Goal: Information Seeking & Learning: Learn about a topic

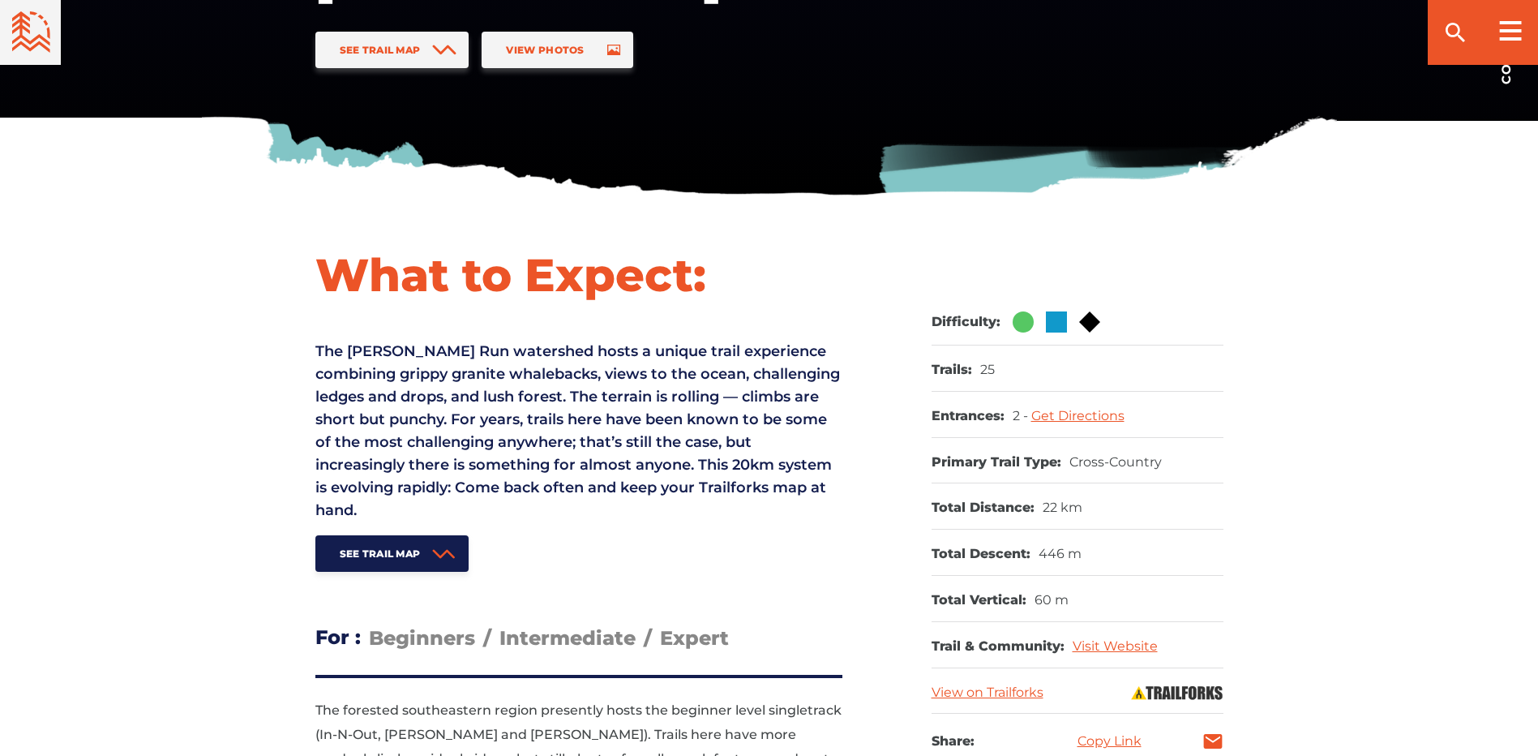
scroll to position [243, 0]
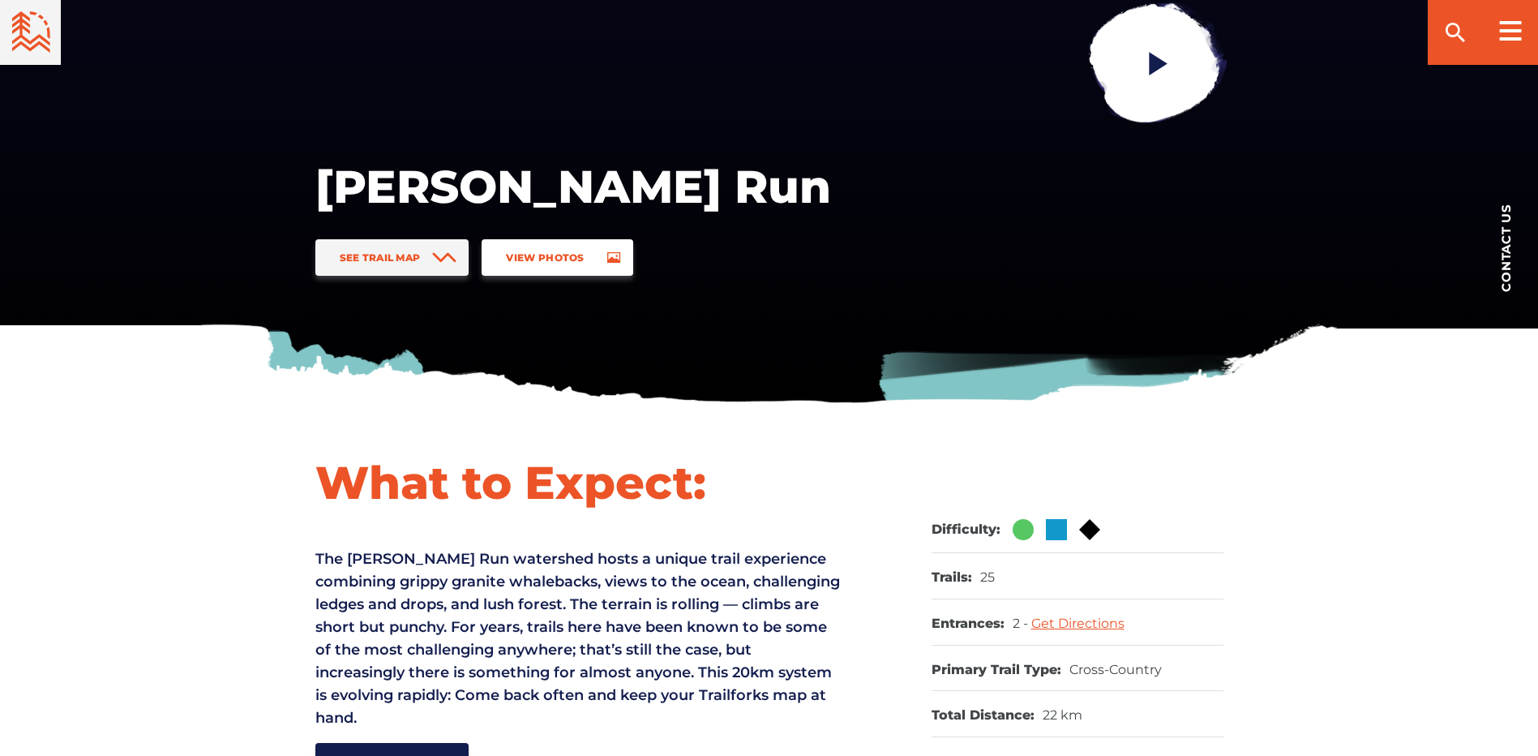
click at [547, 259] on span "View Photos" at bounding box center [545, 257] width 78 height 12
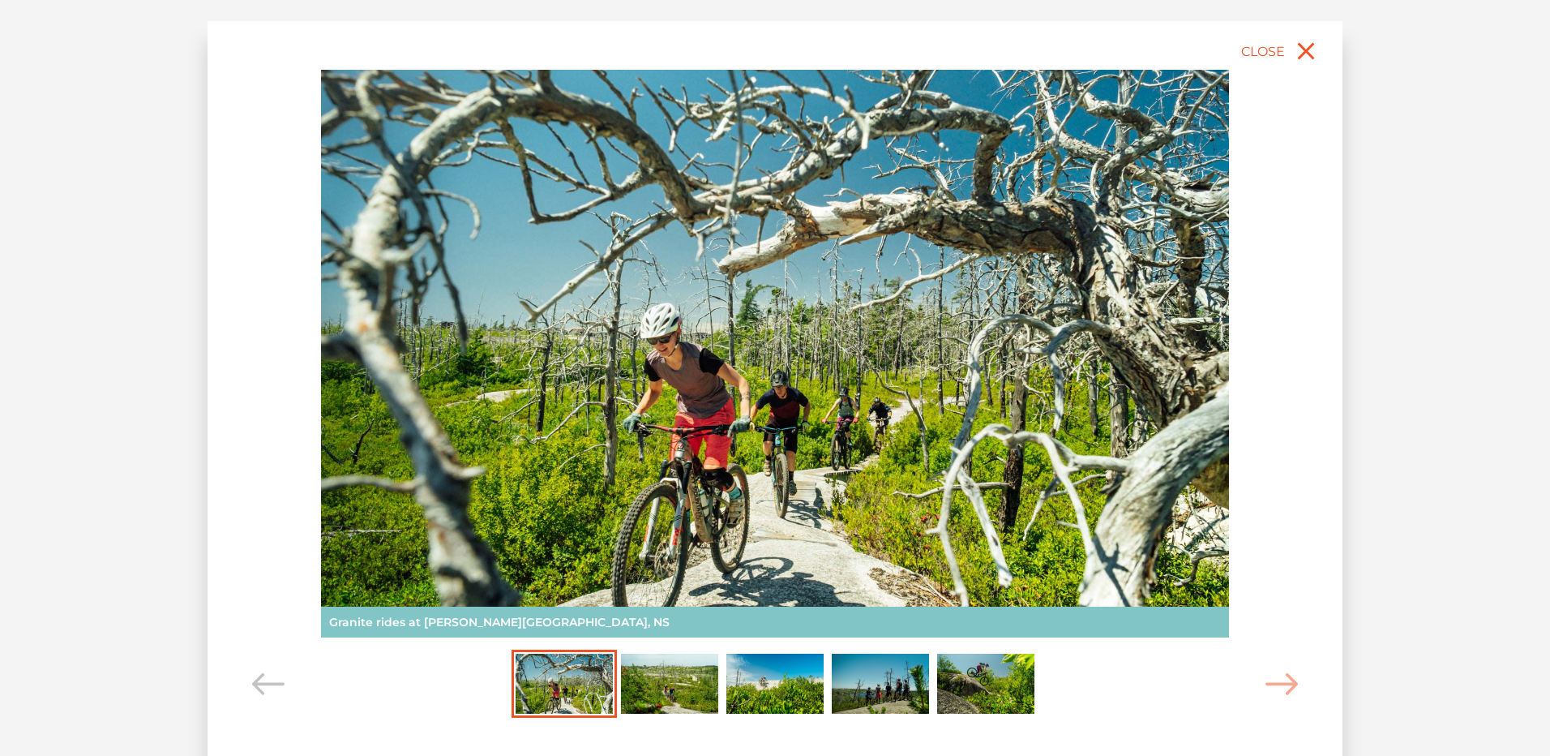
click at [687, 692] on img "Carousel Page 2" at bounding box center [669, 684] width 97 height 60
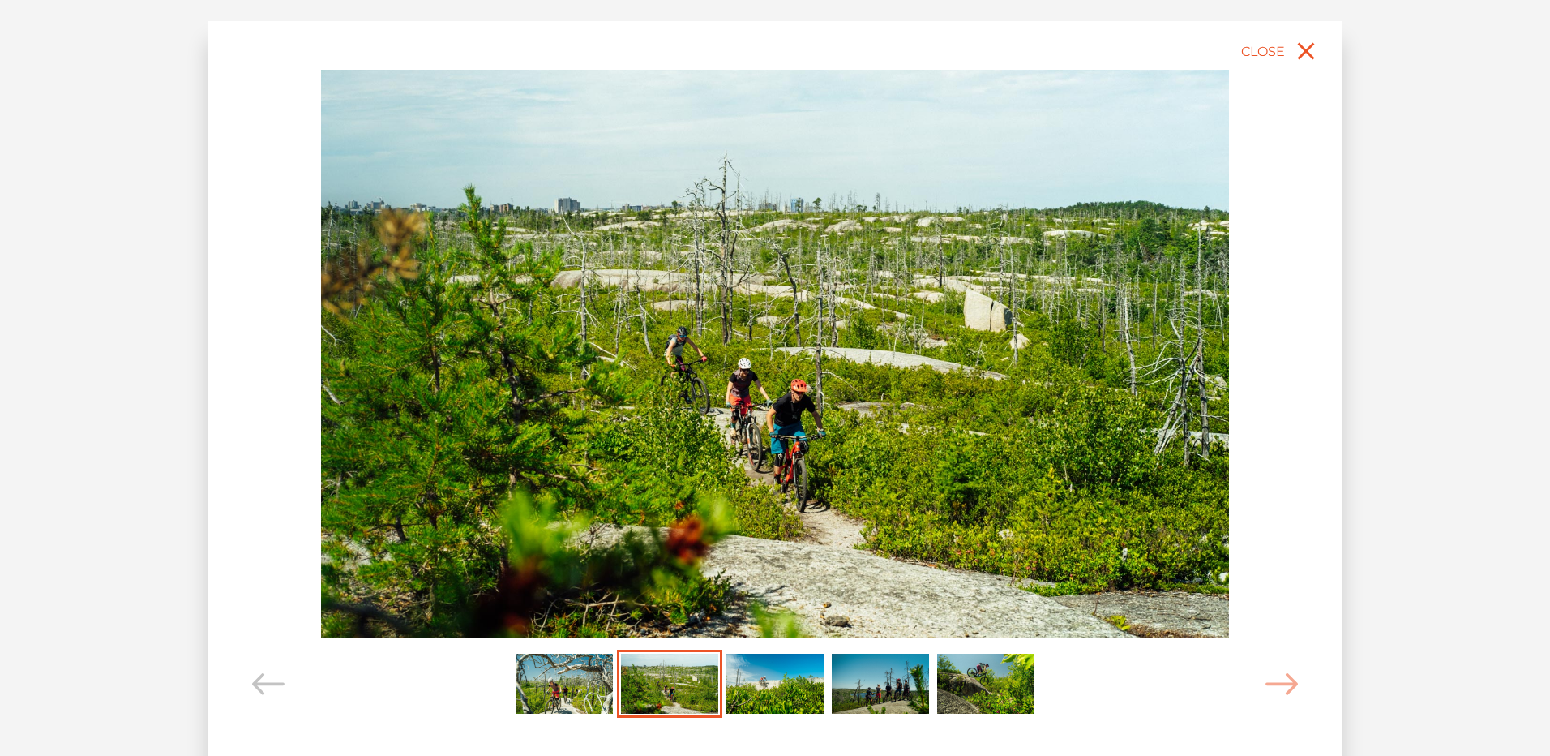
click at [765, 672] on img "Carousel Page 3" at bounding box center [774, 684] width 97 height 60
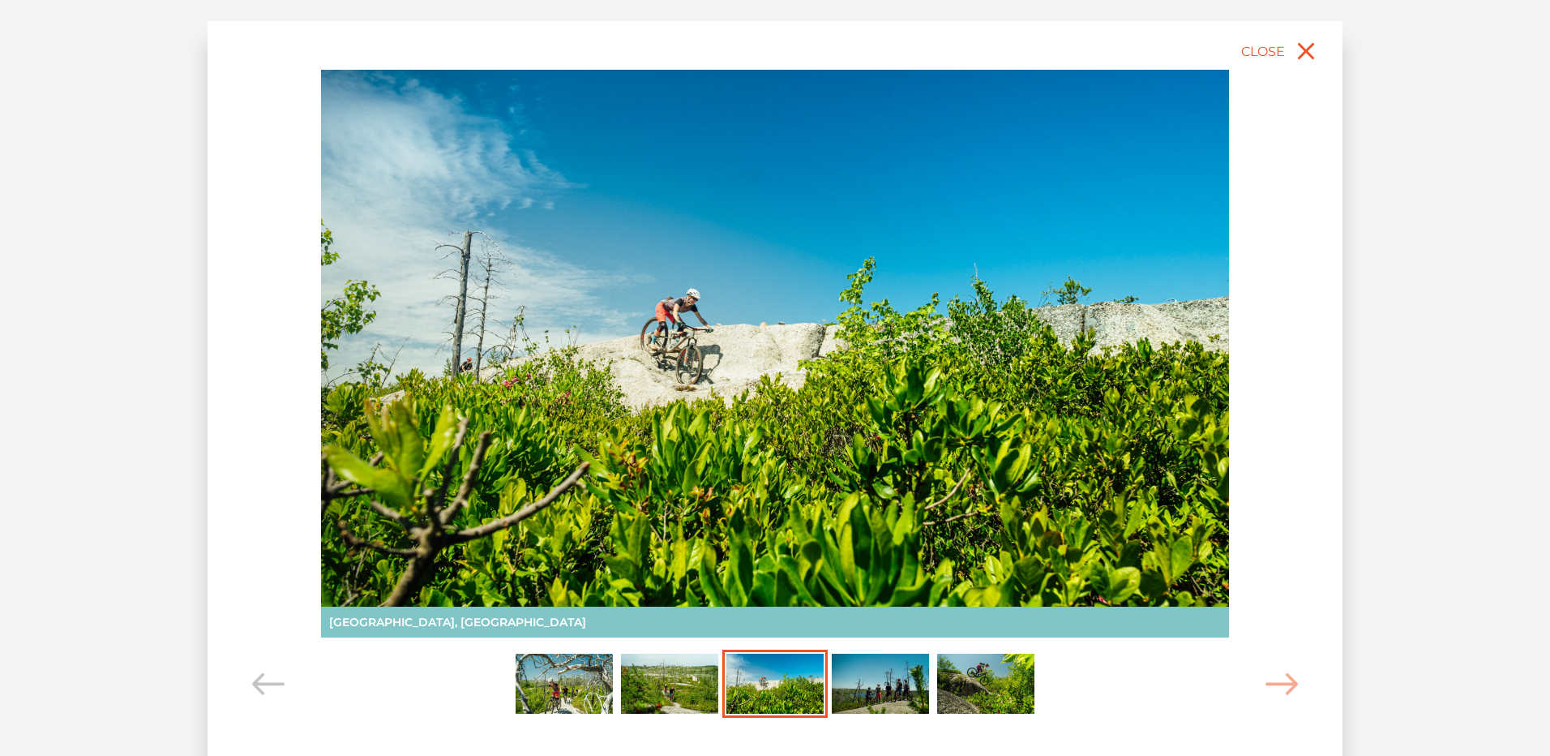
click at [890, 688] on img "Carousel Page 4" at bounding box center [880, 684] width 97 height 60
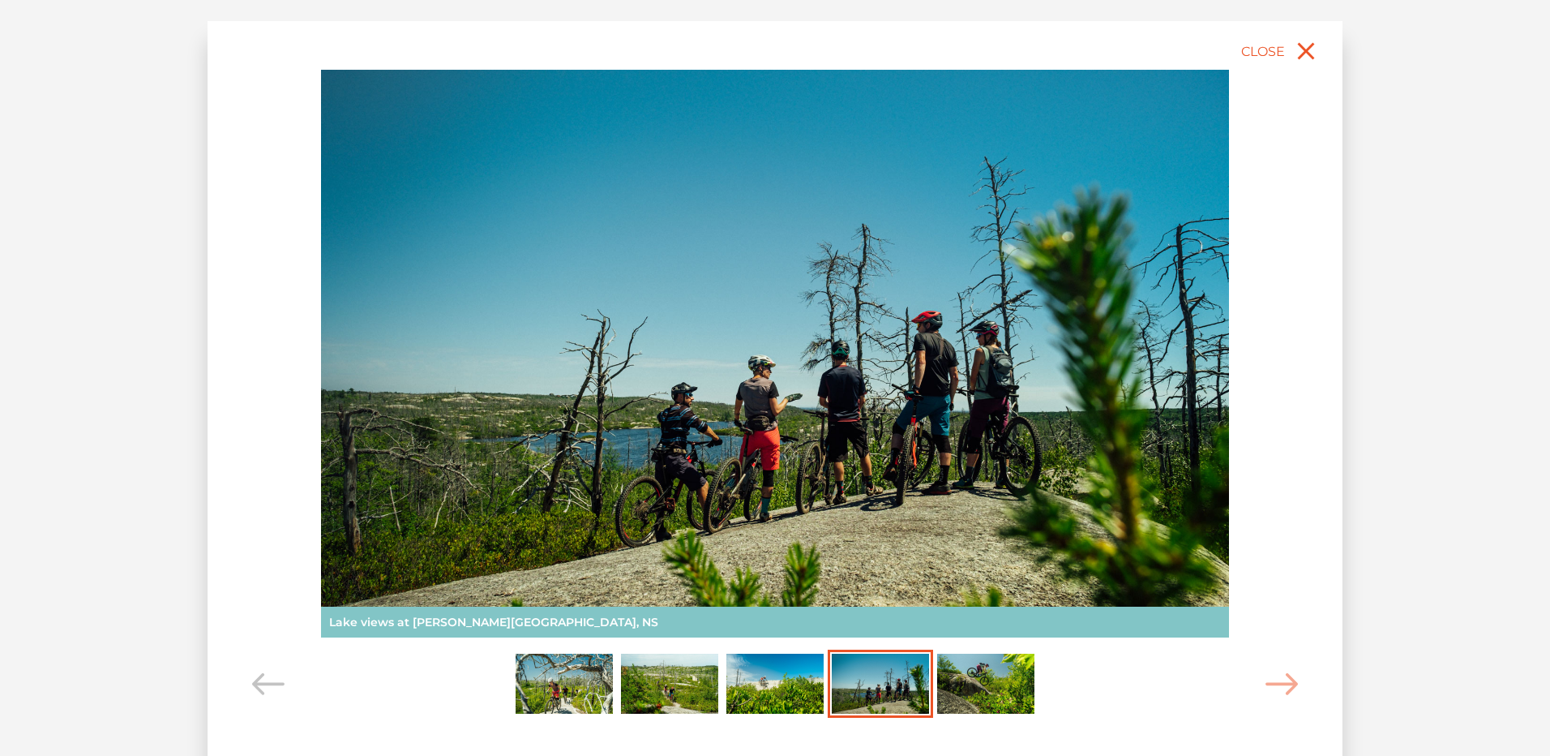
click at [971, 689] on img "Carousel Page 5" at bounding box center [985, 684] width 97 height 60
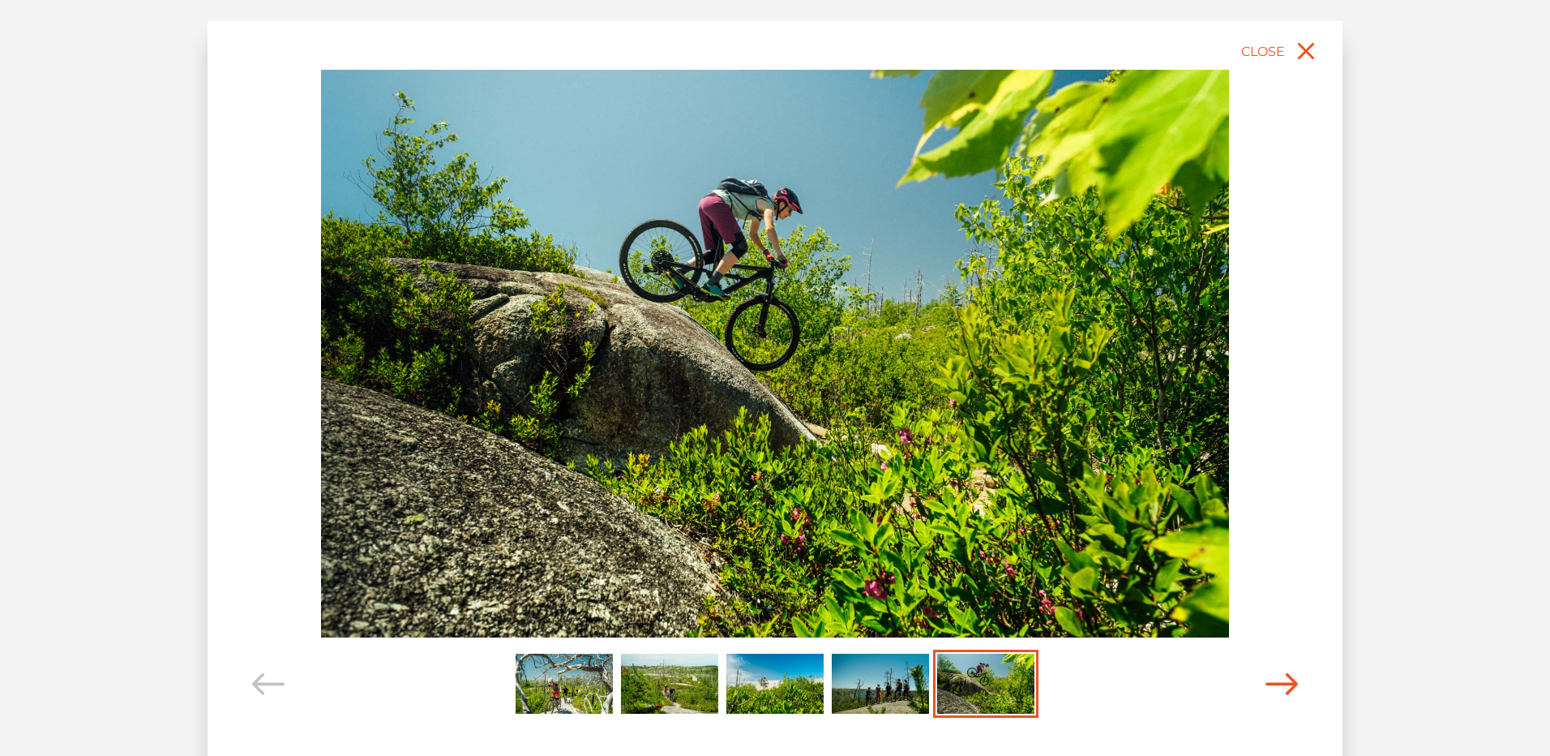
click at [1289, 682] on icon "Carousel Navigation" at bounding box center [1282, 684] width 32 height 22
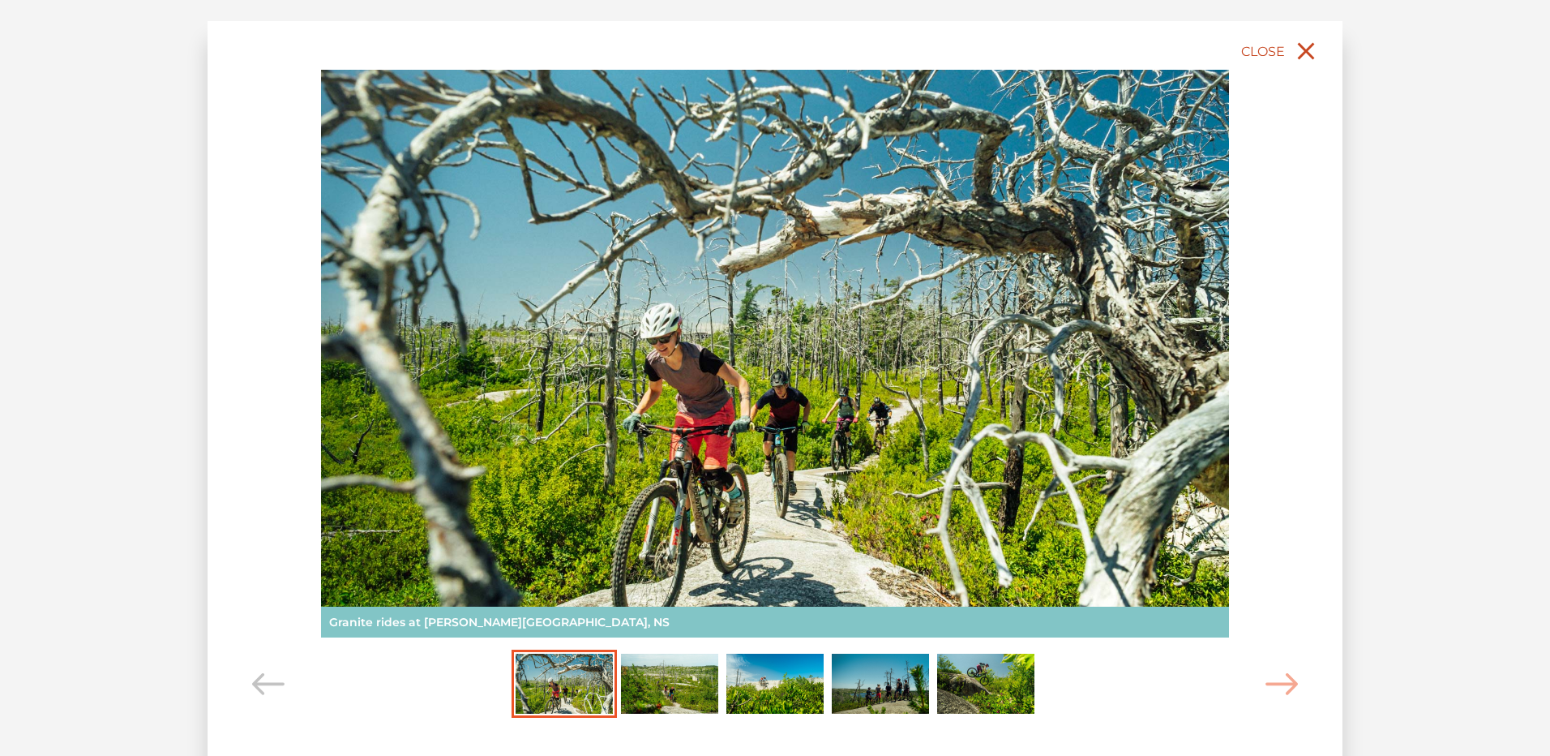
click at [1308, 56] on icon "close" at bounding box center [1306, 50] width 29 height 29
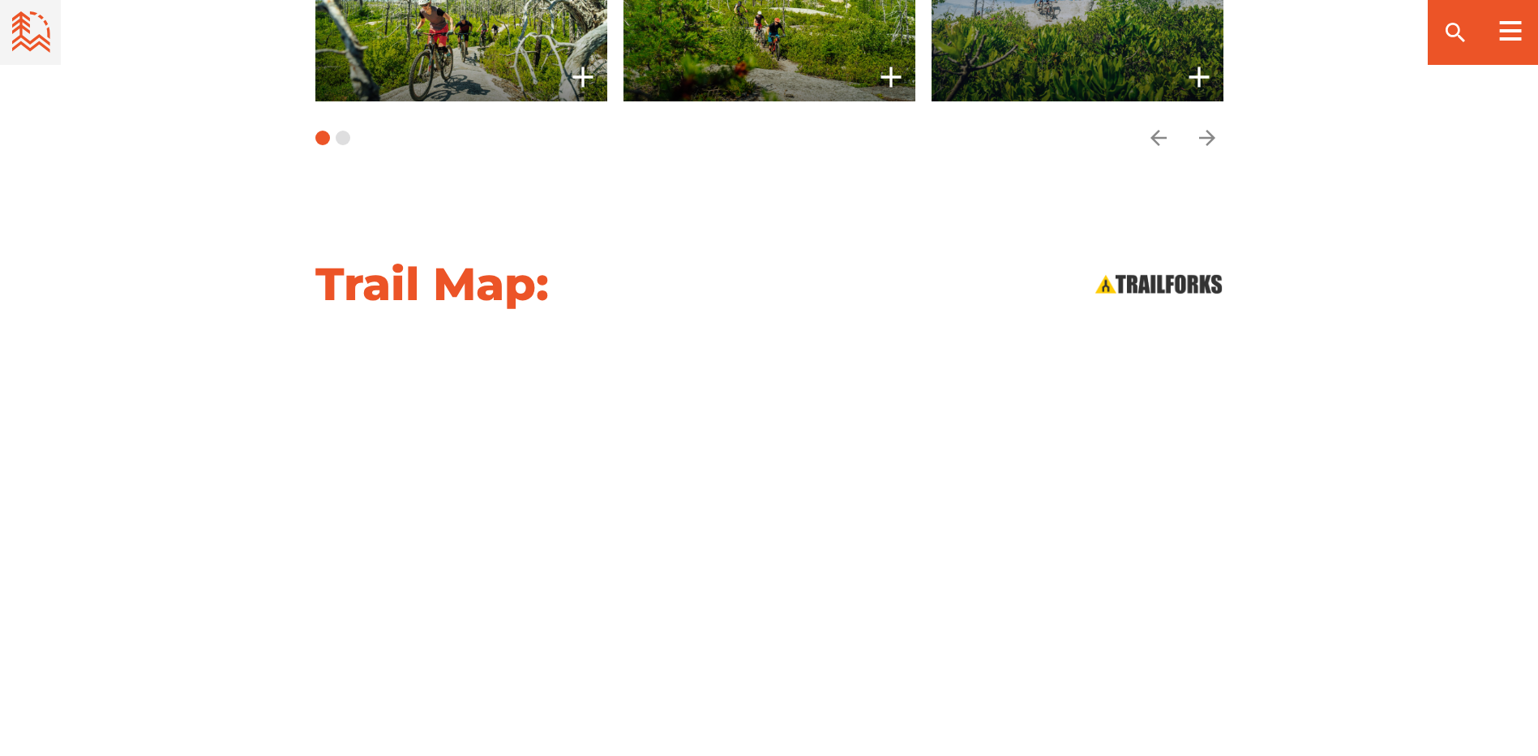
scroll to position [1378, 0]
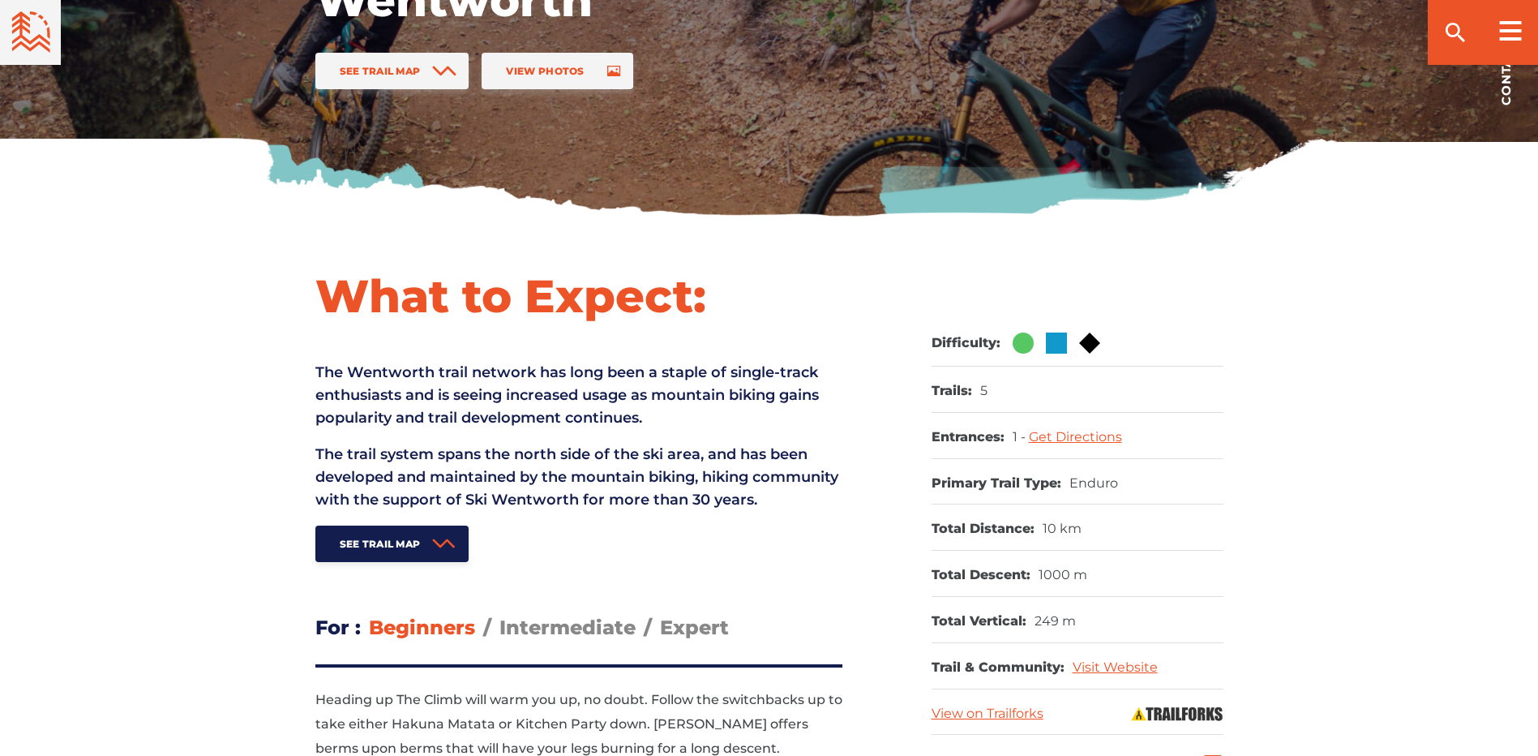
scroll to position [568, 0]
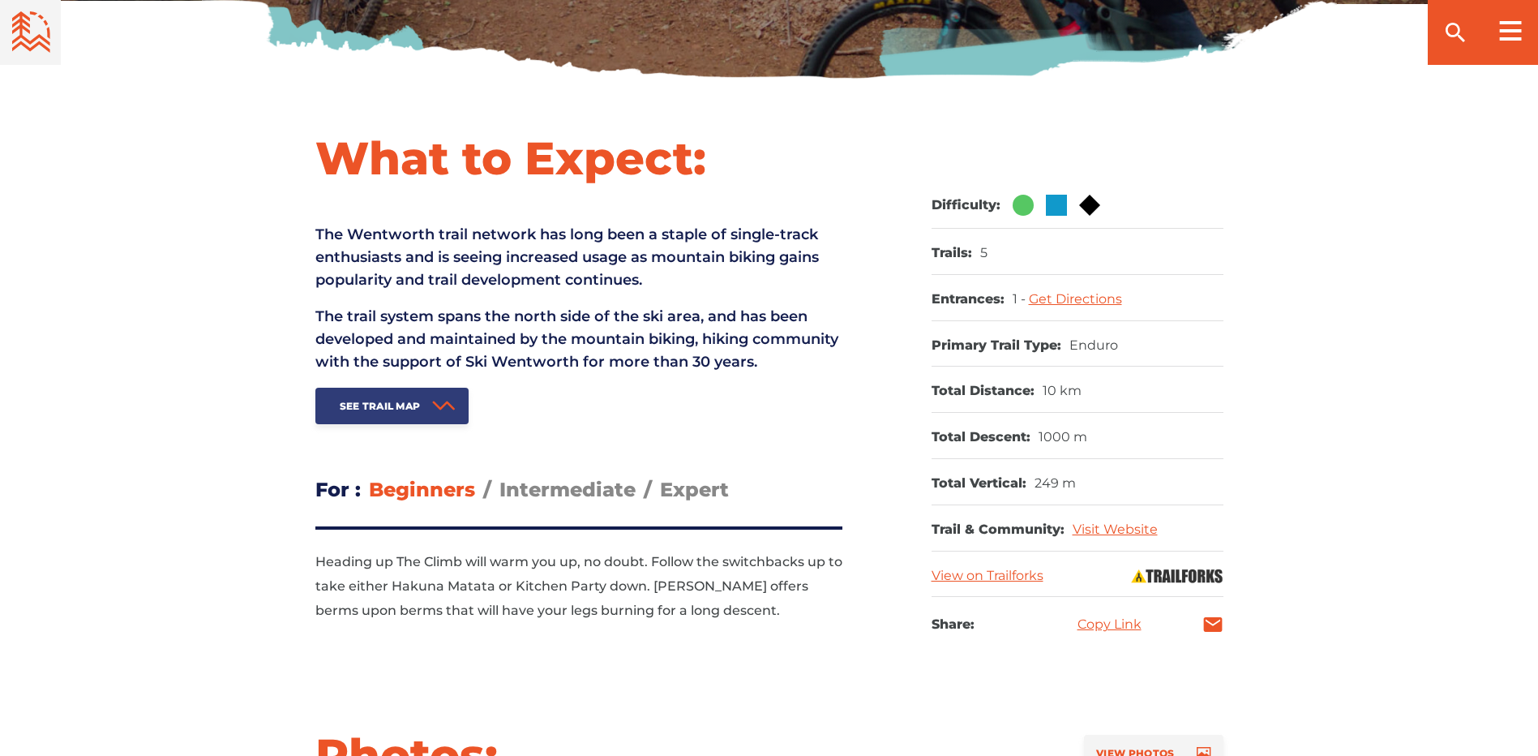
click at [417, 424] on link "See Trail Map" at bounding box center [392, 406] width 154 height 36
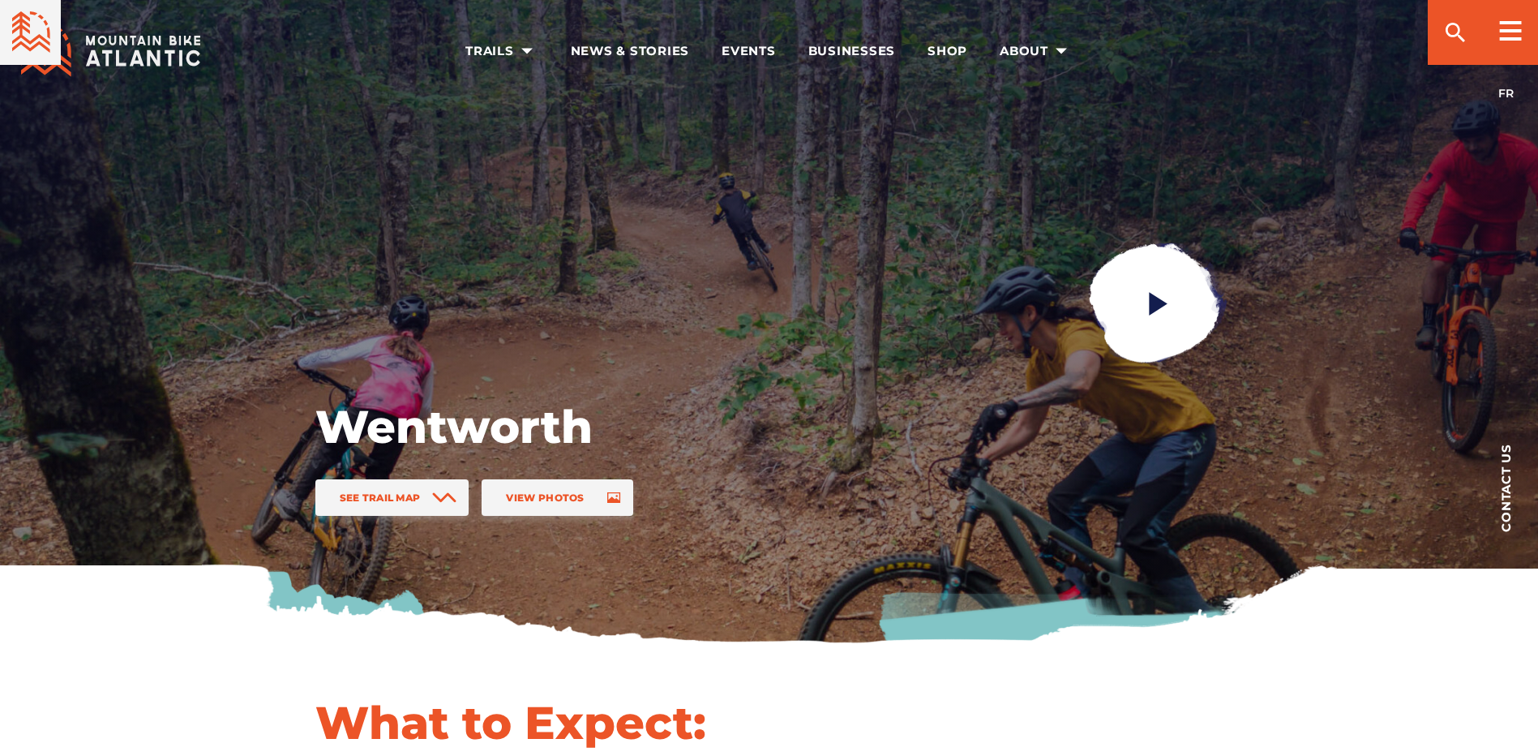
scroll to position [0, 0]
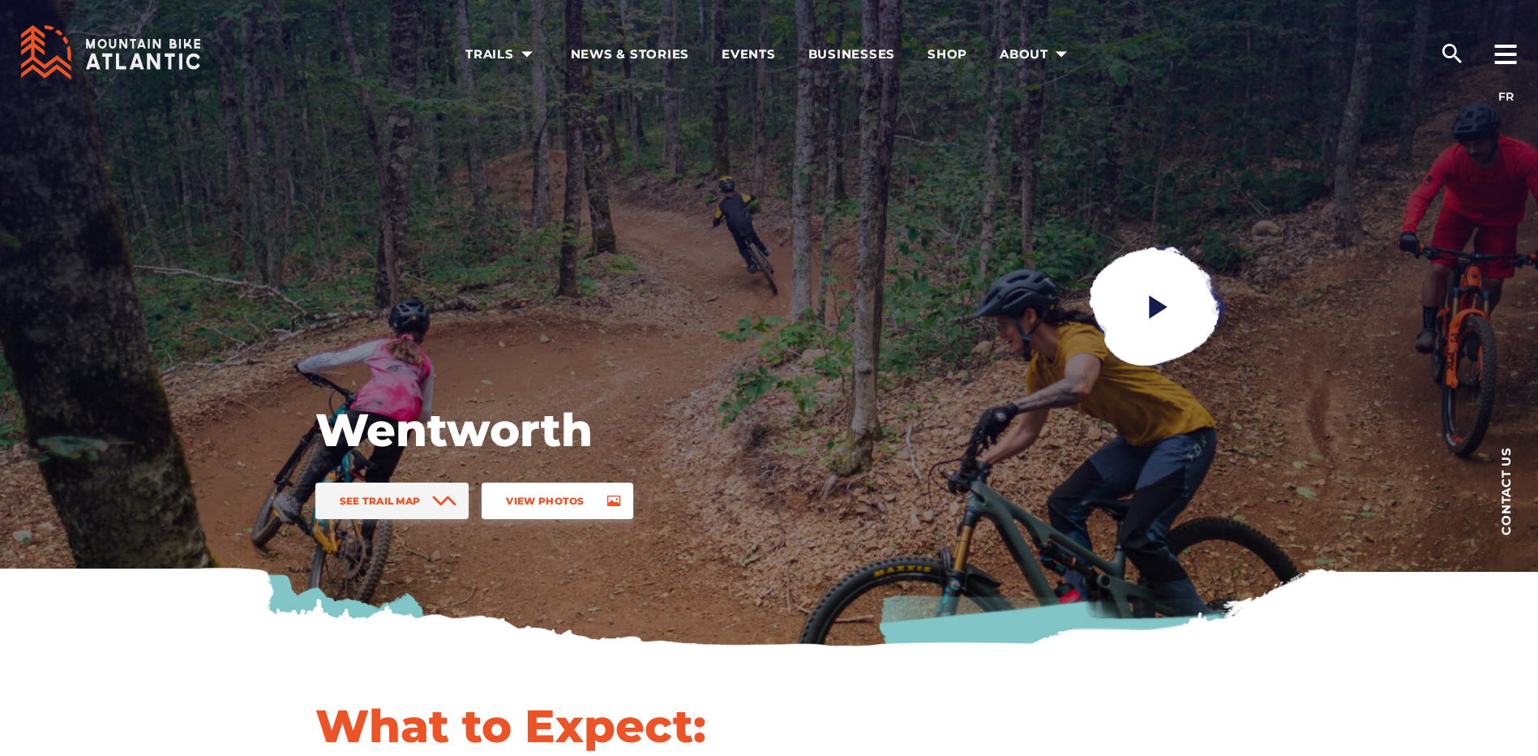
click at [537, 491] on link "View Photos" at bounding box center [557, 500] width 151 height 36
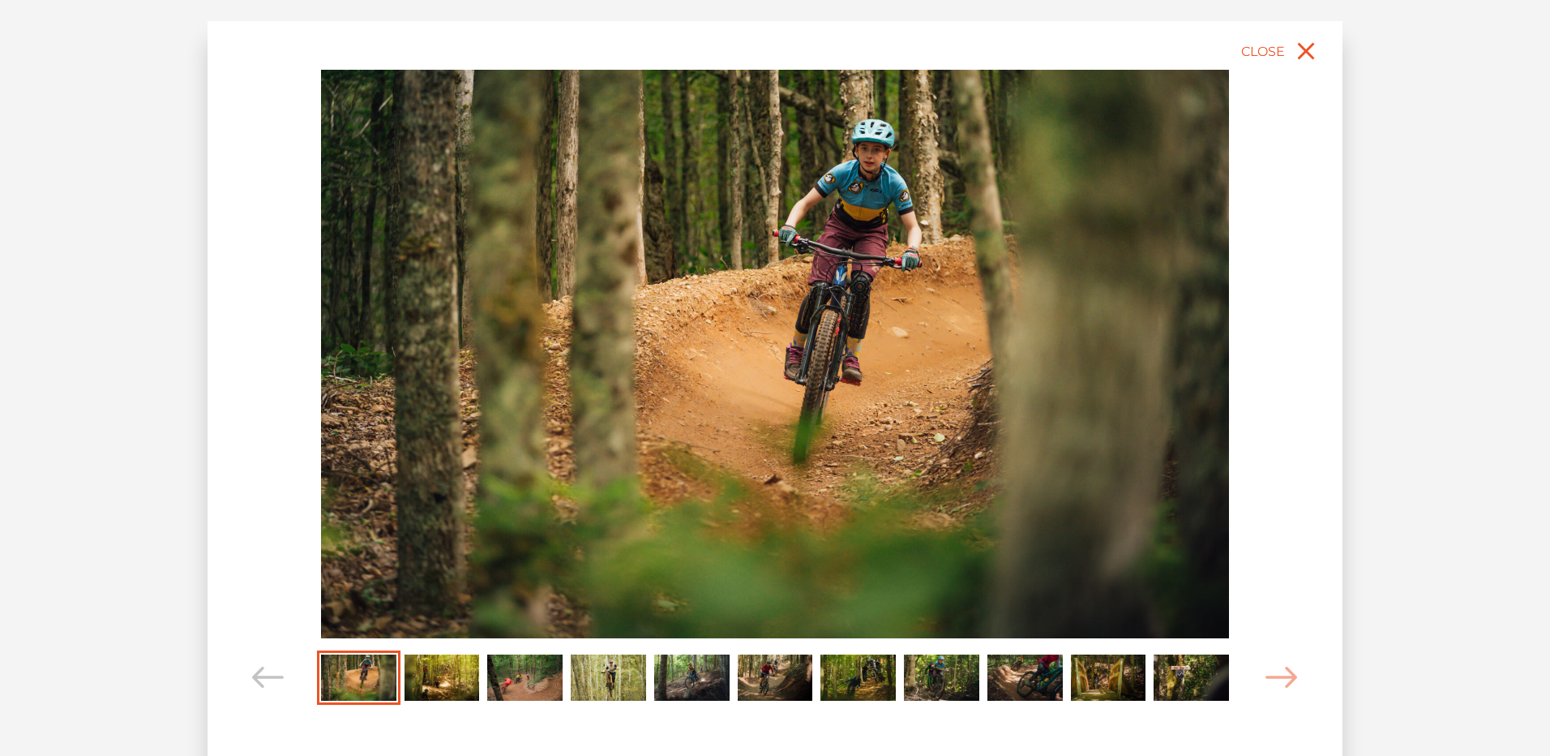
click at [620, 683] on img "Carousel Page 4" at bounding box center [608, 677] width 75 height 46
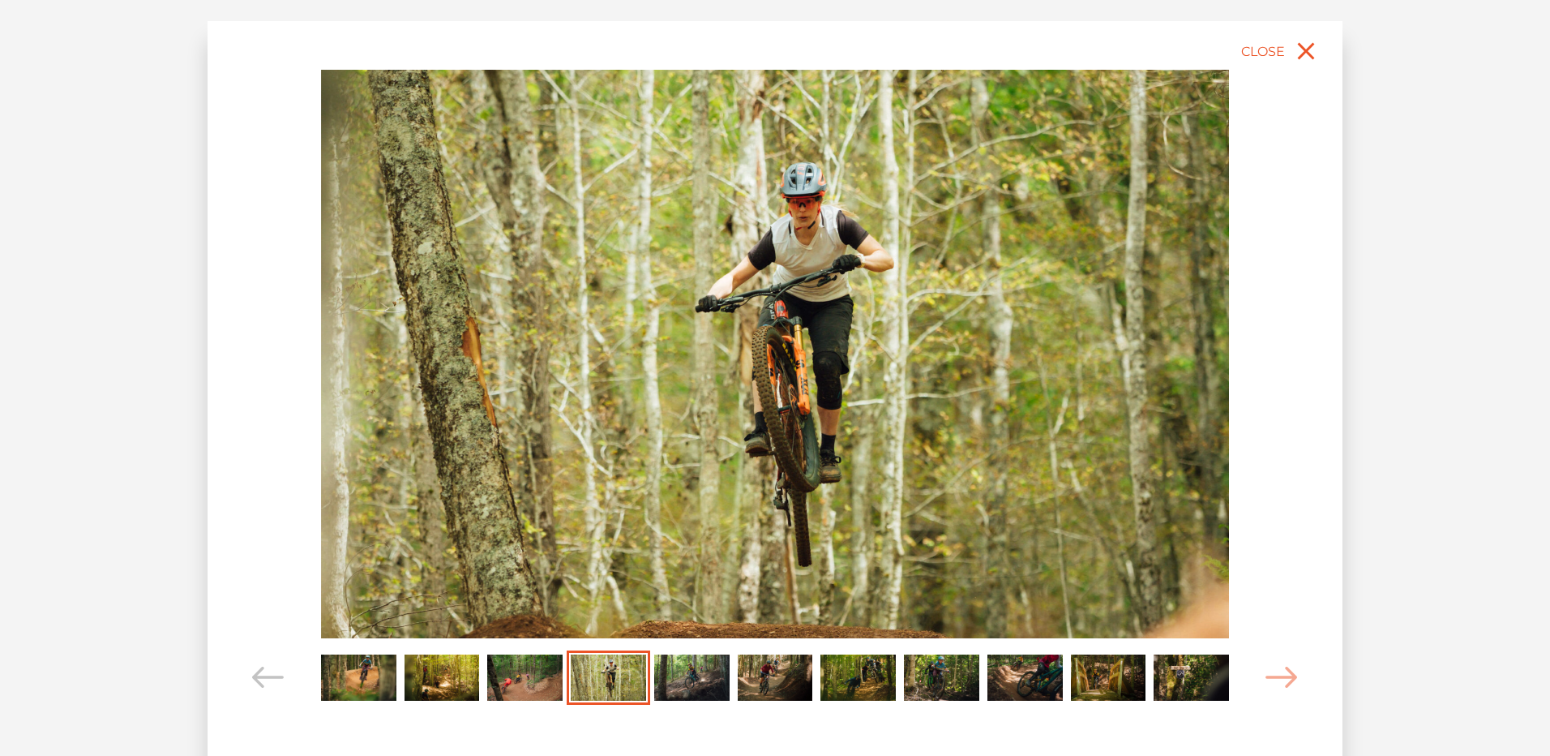
click at [687, 679] on img "Carousel Page 5" at bounding box center [691, 677] width 75 height 46
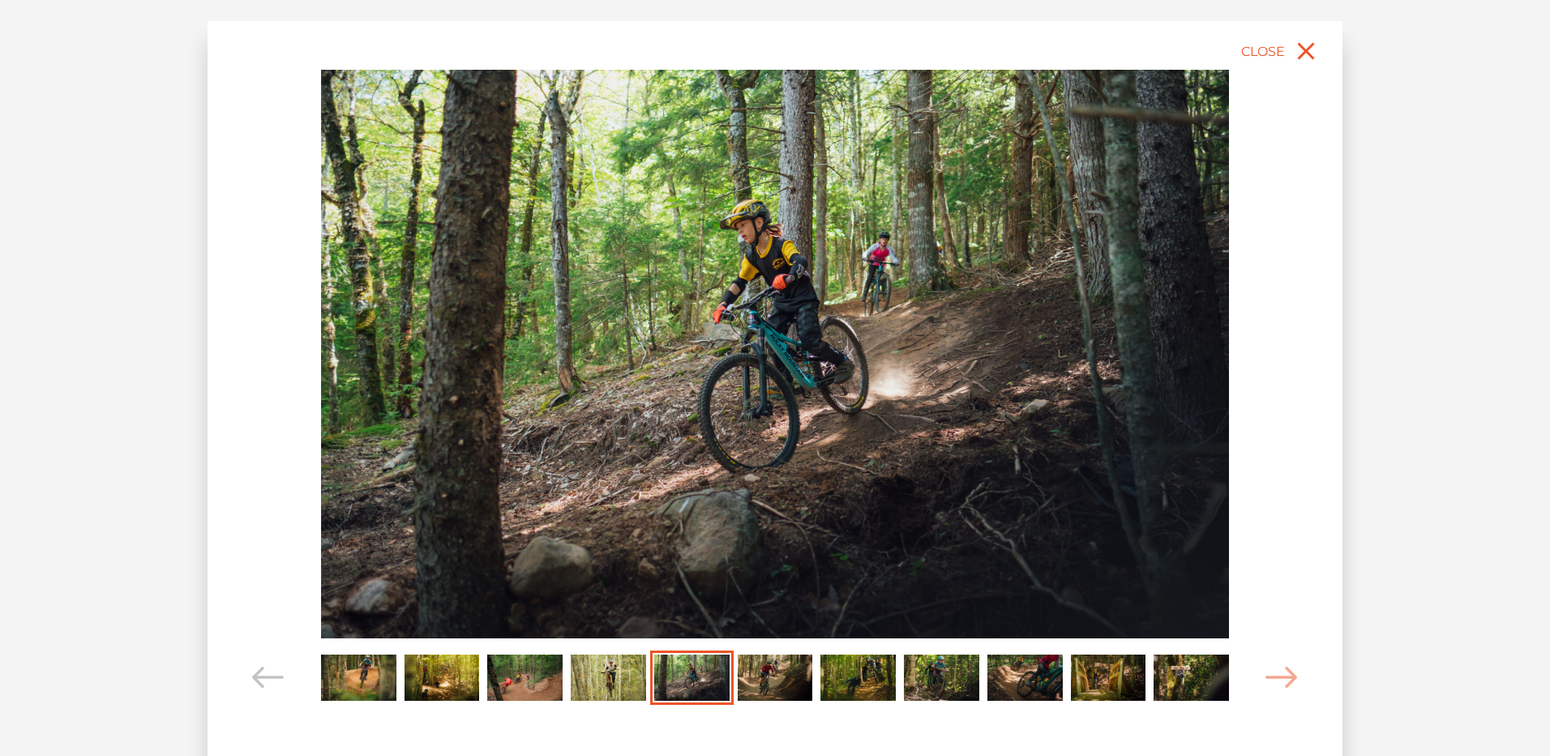
click at [769, 678] on img "Carousel Page 6" at bounding box center [775, 677] width 75 height 46
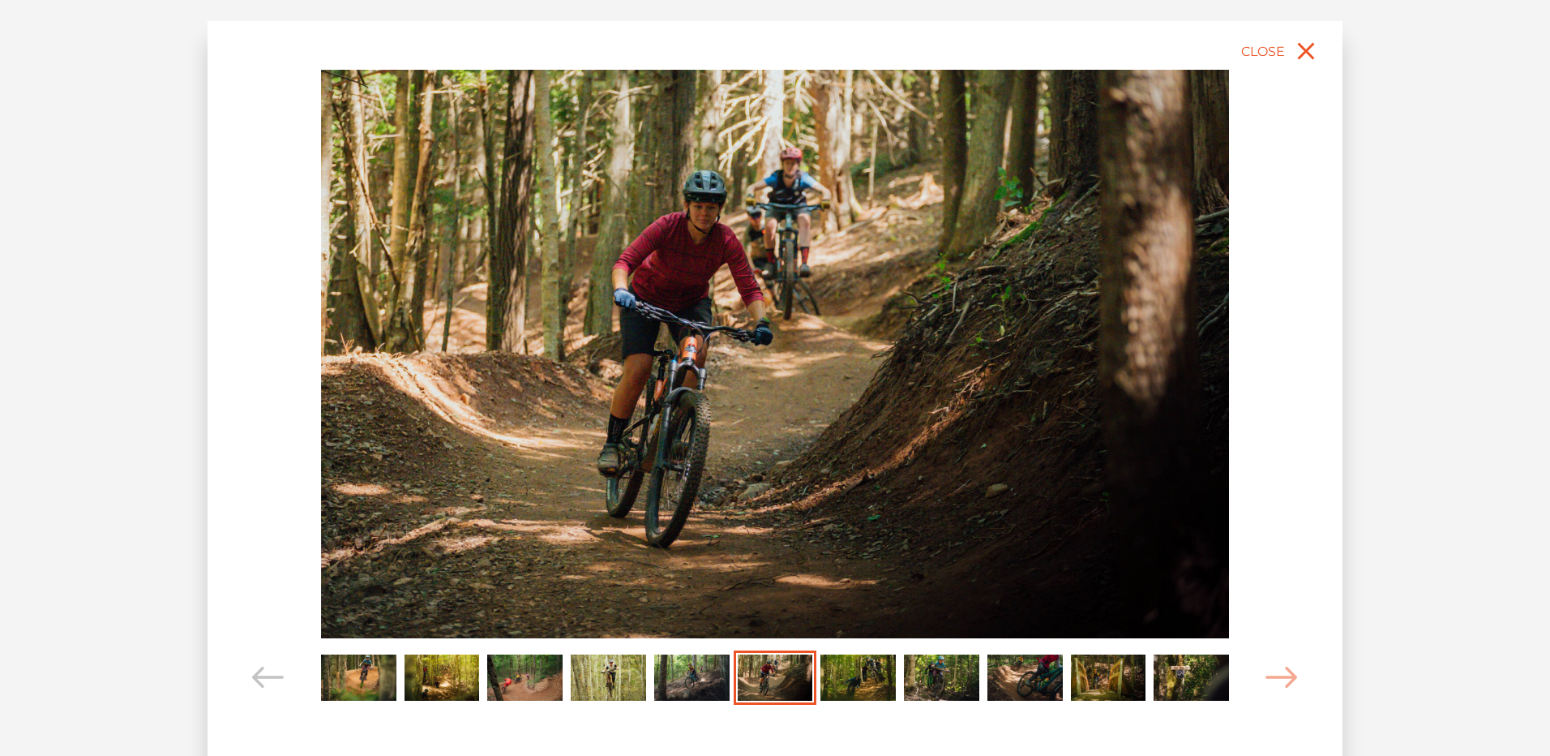
click at [943, 683] on img "Carousel Page 8" at bounding box center [941, 677] width 75 height 46
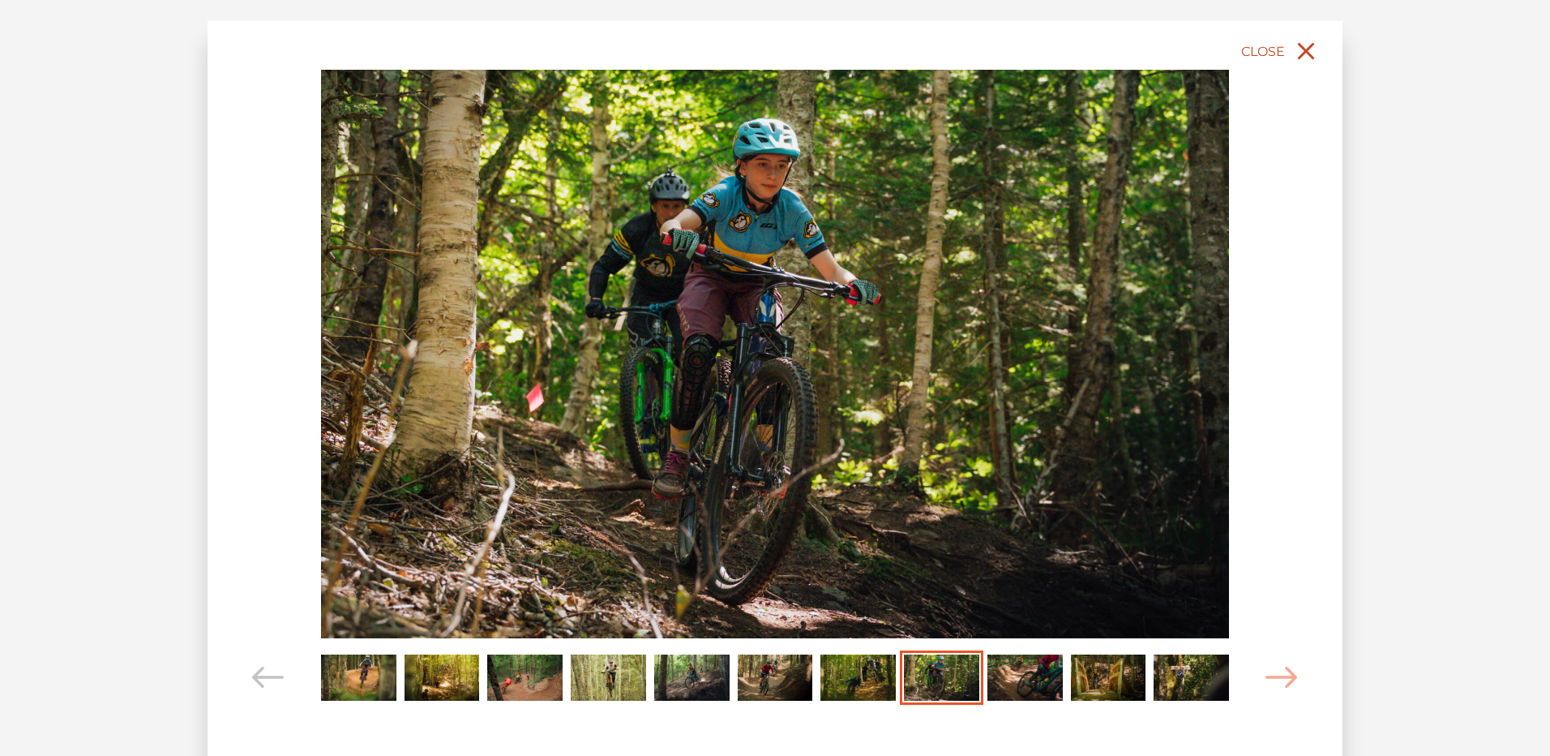
click at [1305, 48] on icon "close" at bounding box center [1306, 51] width 17 height 17
